Goal: Task Accomplishment & Management: Manage account settings

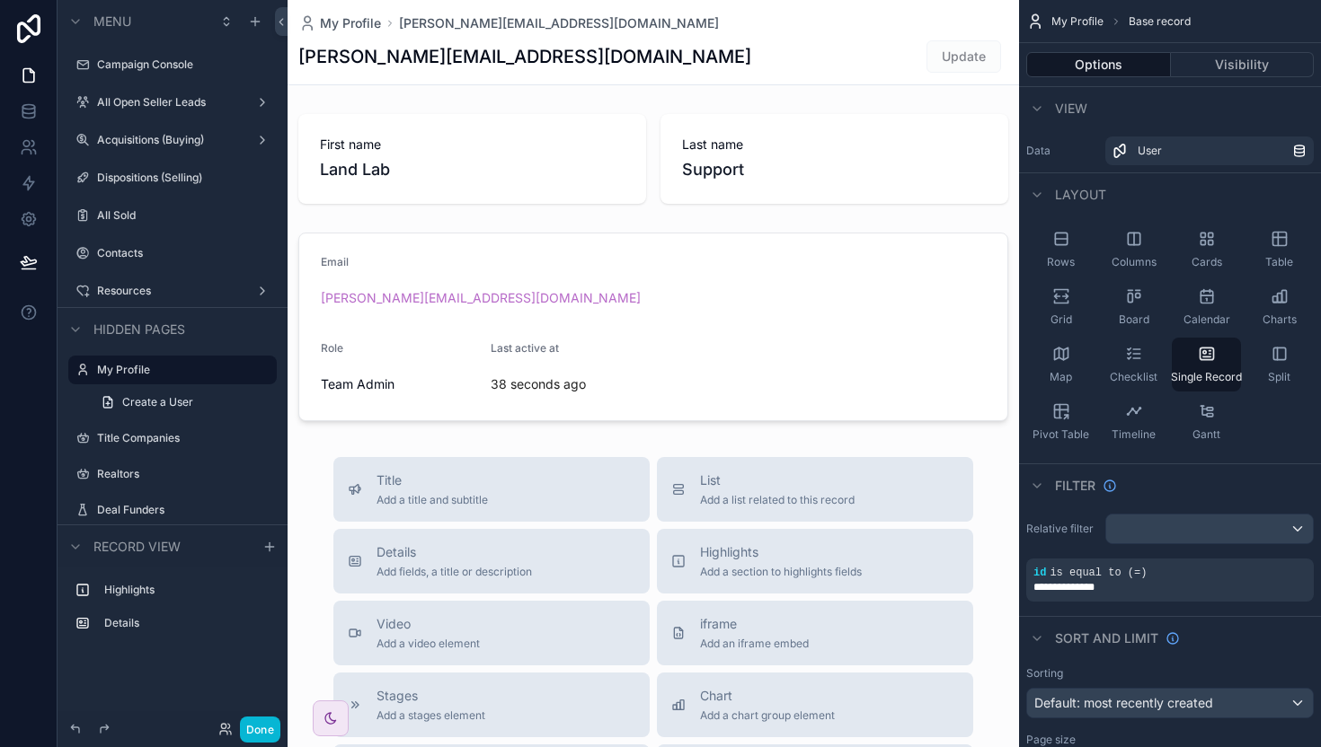
click at [632, 221] on div "scrollable content" at bounding box center [652, 620] width 731 height 1241
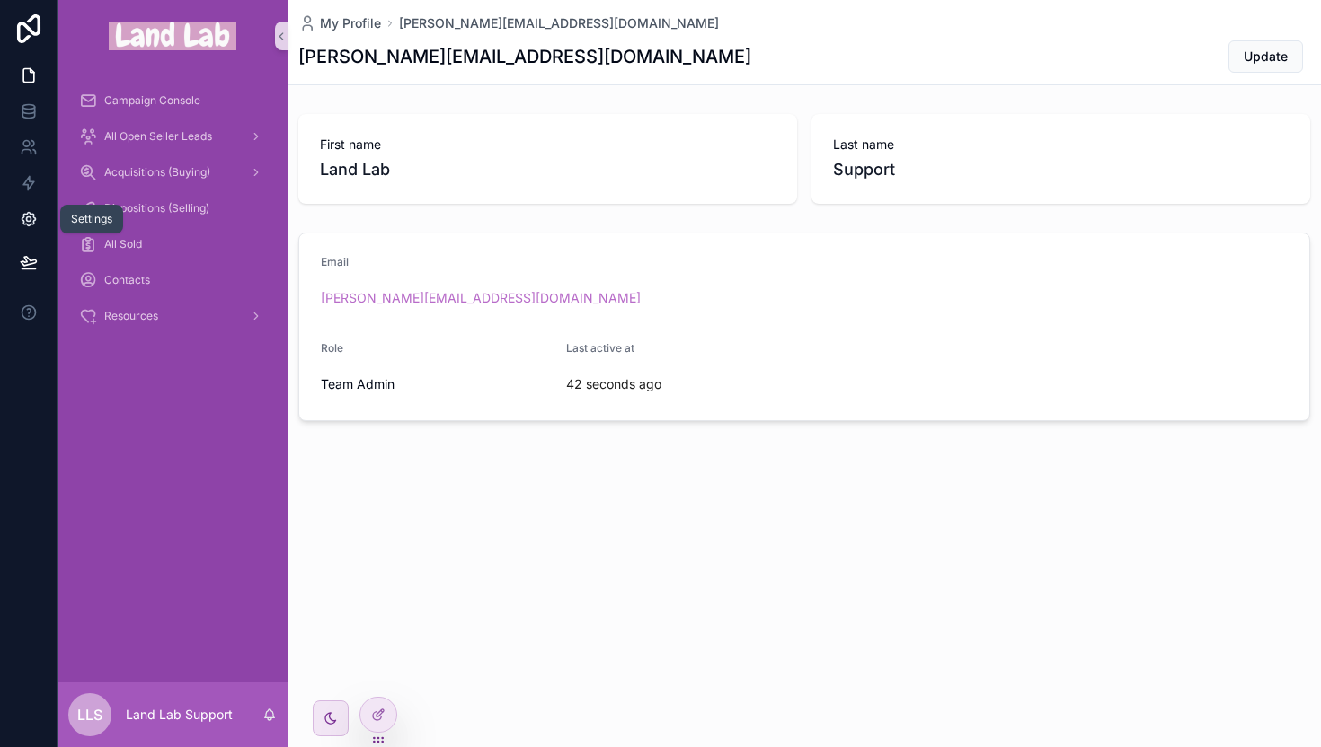
click at [30, 205] on link at bounding box center [28, 219] width 57 height 36
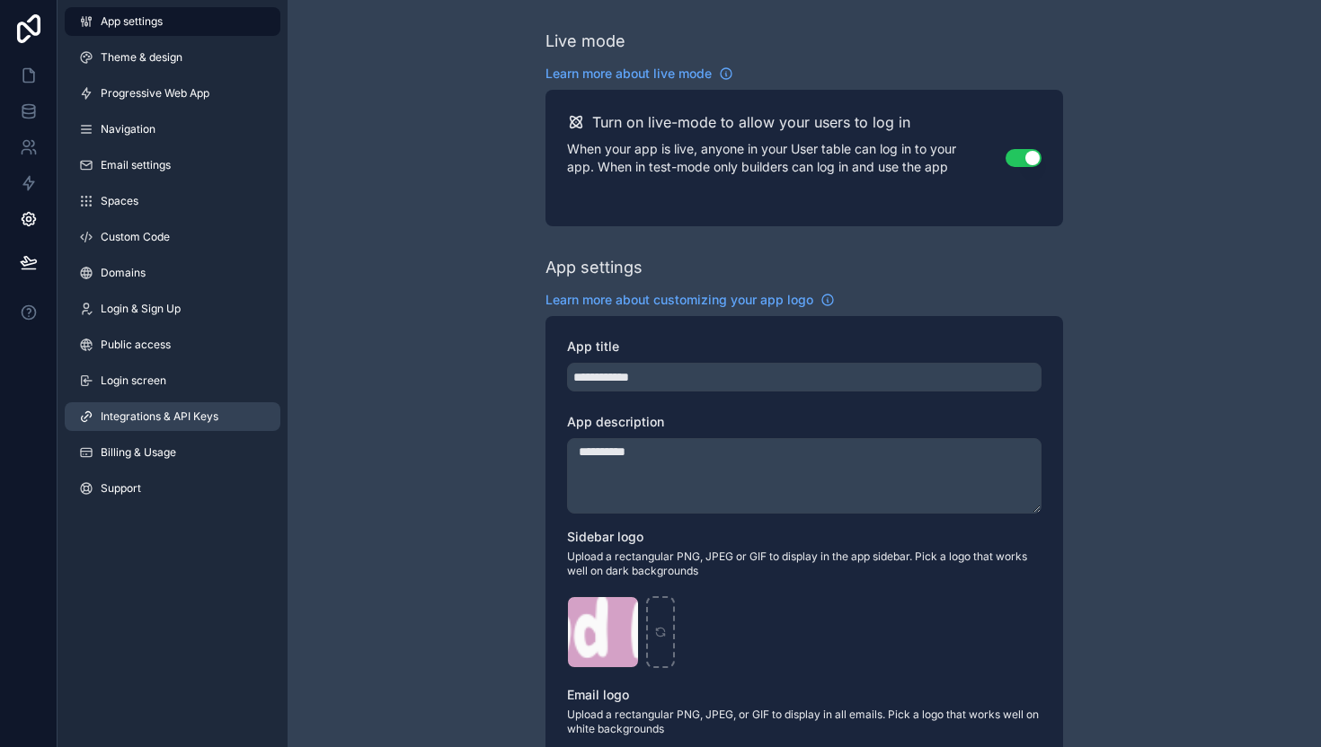
click at [184, 411] on span "Integrations & API Keys" at bounding box center [160, 417] width 118 height 14
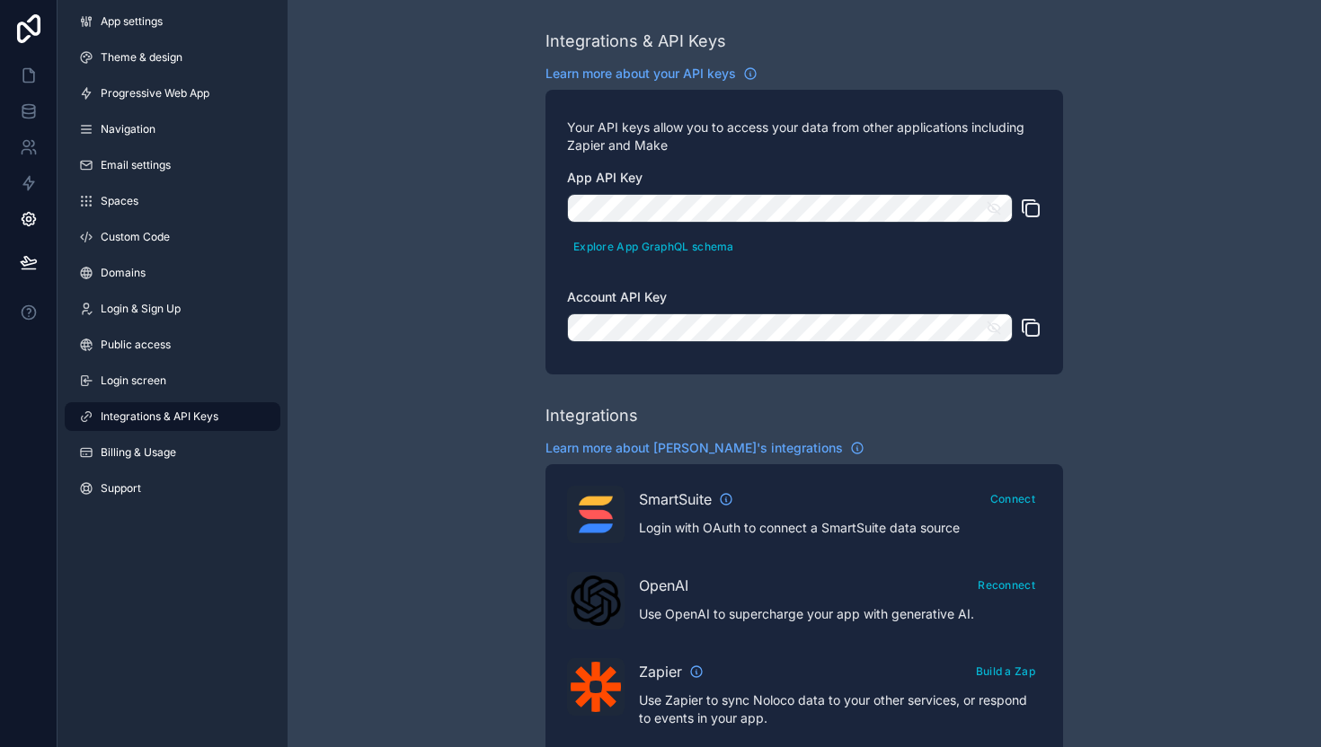
click at [1038, 326] on icon "scrollable content" at bounding box center [1032, 329] width 13 height 13
